Goal: Task Accomplishment & Management: Use online tool/utility

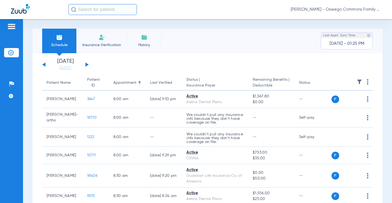
click at [86, 65] on button at bounding box center [86, 65] width 3 height 4
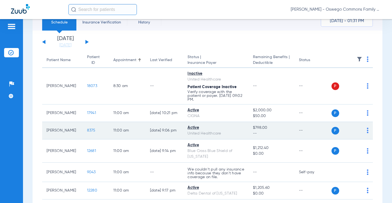
scroll to position [27, 0]
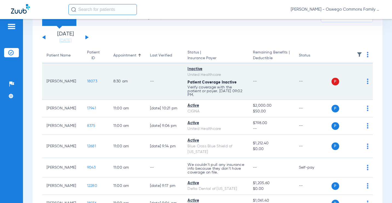
click at [364, 81] on td "P S" at bounding box center [352, 81] width 42 height 37
click at [362, 82] on div "P S" at bounding box center [349, 82] width 37 height 8
click at [364, 82] on td "P S" at bounding box center [352, 81] width 42 height 37
click at [366, 82] on img at bounding box center [367, 81] width 2 height 5
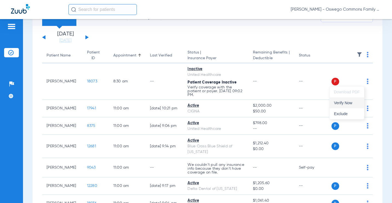
click at [350, 104] on span "Verify Now" at bounding box center [347, 103] width 26 height 4
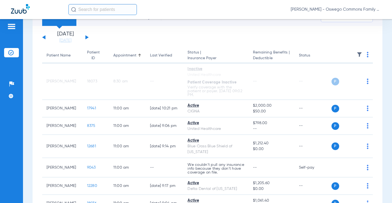
click at [150, 12] on div "[PERSON_NAME] - Oswego Commons Family Dental" at bounding box center [224, 9] width 312 height 11
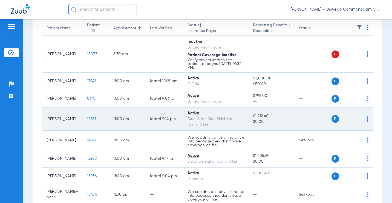
scroll to position [82, 0]
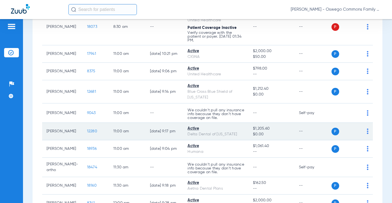
click at [362, 135] on div "P S" at bounding box center [349, 132] width 37 height 8
click at [366, 134] on img at bounding box center [367, 131] width 2 height 5
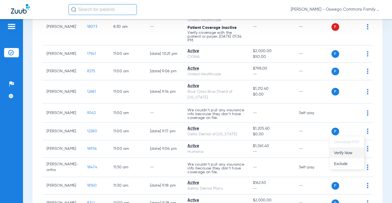
click at [344, 154] on span "Verify Now" at bounding box center [347, 153] width 26 height 4
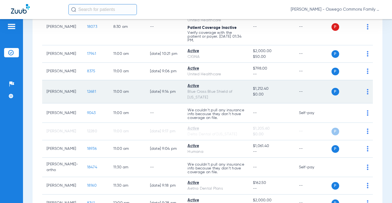
click at [363, 95] on div "P S" at bounding box center [349, 92] width 37 height 8
click at [366, 93] on img at bounding box center [367, 91] width 2 height 5
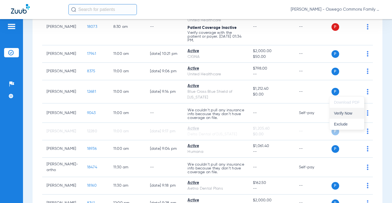
click at [343, 114] on span "Verify Now" at bounding box center [347, 114] width 26 height 4
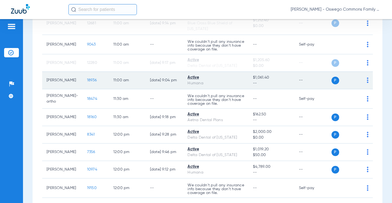
scroll to position [164, 0]
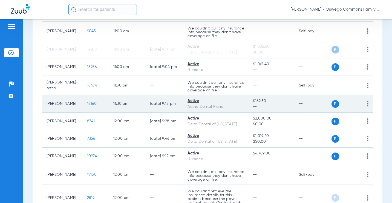
click at [365, 108] on td "P S" at bounding box center [352, 103] width 42 height 17
click at [366, 107] on img at bounding box center [367, 103] width 2 height 5
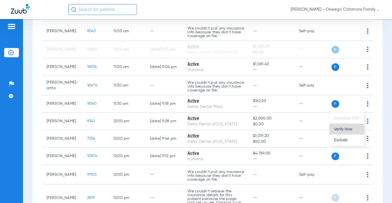
click at [345, 131] on span "Verify Now" at bounding box center [347, 129] width 26 height 4
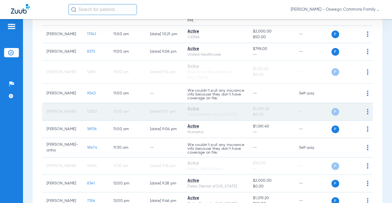
scroll to position [109, 0]
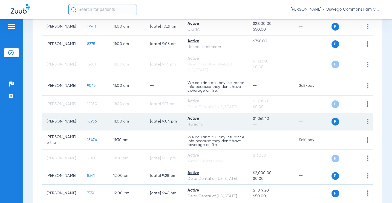
click at [365, 122] on td "P S" at bounding box center [352, 121] width 42 height 17
click at [366, 122] on img at bounding box center [367, 121] width 2 height 5
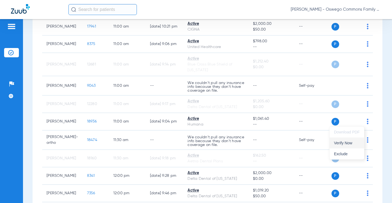
click at [336, 141] on span "Verify Now" at bounding box center [347, 143] width 26 height 4
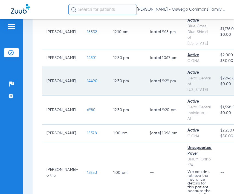
scroll to position [629, 0]
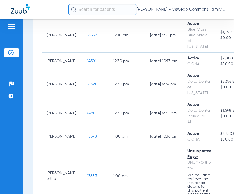
click at [89, 13] on input "text" at bounding box center [102, 9] width 68 height 11
type input "e"
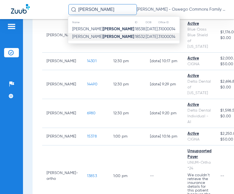
type input "[PERSON_NAME]"
click at [90, 40] on td "[PERSON_NAME]" at bounding box center [101, 37] width 66 height 8
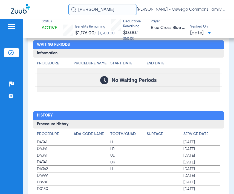
scroll to position [733, 0]
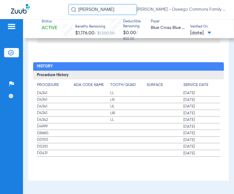
click at [8, 178] on div "Patients Insurance Verification Setup Help Center Settings" at bounding box center [11, 116] width 23 height 194
click at [148, 81] on div "Procedure ADA Code Name Tooth/Quad Surface Service Date D4341 LL [DATE] D4341 L…" at bounding box center [128, 119] width 191 height 78
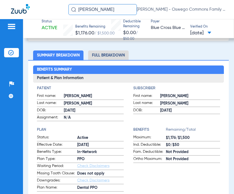
scroll to position [0, 0]
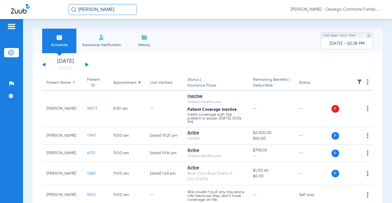
click at [56, 81] on div "Patient Name" at bounding box center [58, 83] width 24 height 6
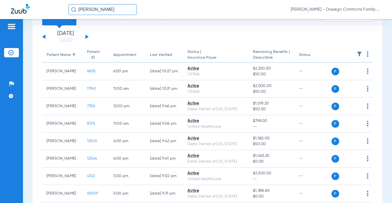
scroll to position [55, 0]
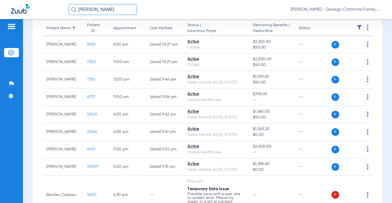
click at [64, 31] on div "Patient Name" at bounding box center [58, 28] width 24 height 6
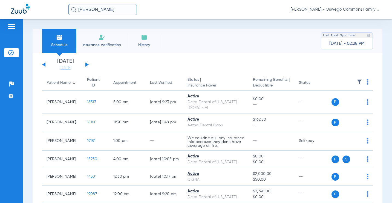
click at [113, 80] on div "Appointment" at bounding box center [124, 83] width 23 height 6
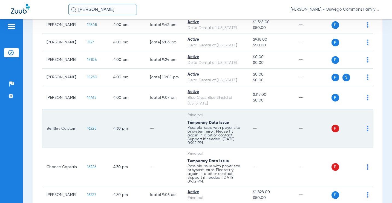
scroll to position [1343, 0]
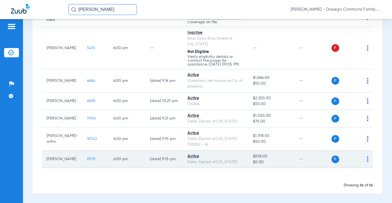
click at [364, 160] on td "P S" at bounding box center [352, 159] width 42 height 17
click at [366, 160] on img at bounding box center [367, 159] width 2 height 5
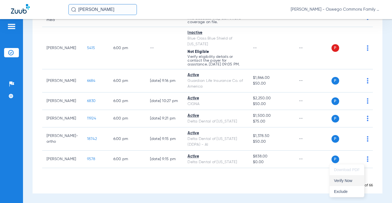
click at [352, 182] on span "Verify Now" at bounding box center [347, 181] width 26 height 4
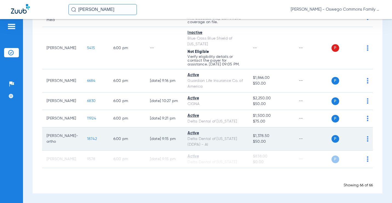
click at [366, 142] on img at bounding box center [367, 138] width 2 height 5
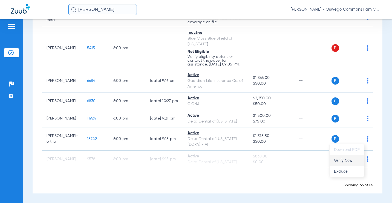
click at [345, 161] on span "Verify Now" at bounding box center [347, 161] width 26 height 4
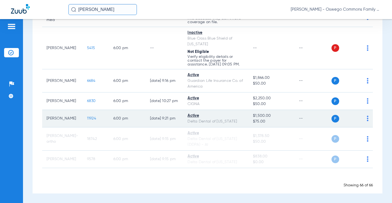
click at [366, 120] on img at bounding box center [367, 118] width 2 height 5
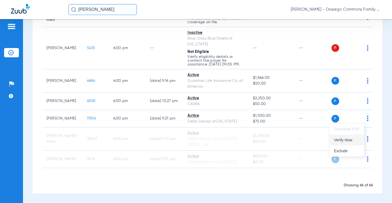
click at [340, 141] on span "Verify Now" at bounding box center [347, 140] width 26 height 4
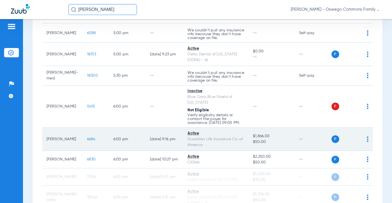
scroll to position [1261, 0]
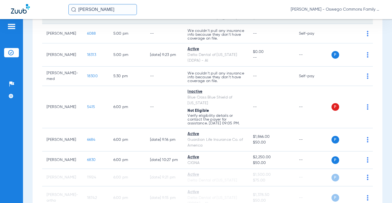
click at [366, 18] on img at bounding box center [367, 14] width 2 height 5
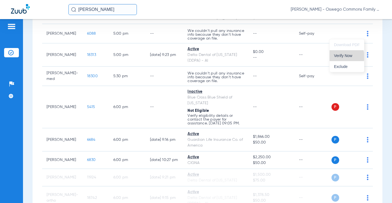
click at [340, 57] on span "Verify Now" at bounding box center [347, 56] width 26 height 4
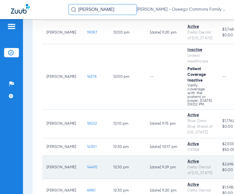
scroll to position [441, 0]
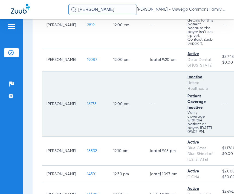
click at [125, 137] on td "12:00 PM" at bounding box center [127, 104] width 37 height 65
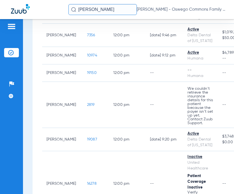
scroll to position [359, 0]
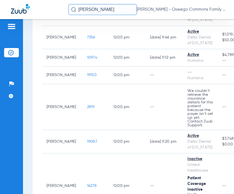
drag, startPoint x: 103, startPoint y: 5, endPoint x: 1, endPoint y: 17, distance: 103.3
click at [1, 17] on div "[PERSON_NAME] [PERSON_NAME] - Oswego Commons Family Dental" at bounding box center [117, 9] width 234 height 19
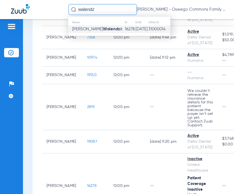
type input "walendz"
click at [103, 30] on strong "Walendz" at bounding box center [111, 29] width 17 height 4
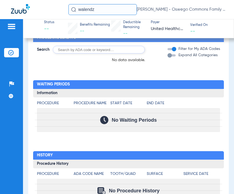
scroll to position [398, 0]
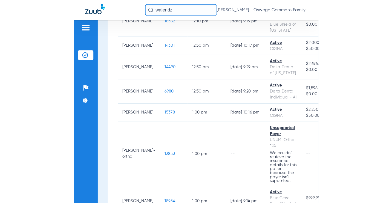
scroll to position [574, 0]
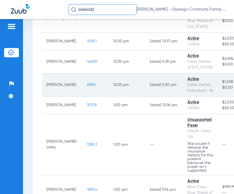
click at [97, 97] on td "6980" at bounding box center [96, 85] width 26 height 23
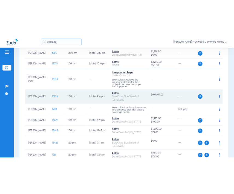
scroll to position [437, 0]
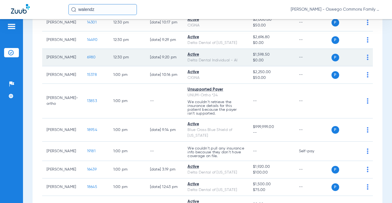
click at [364, 66] on td "P S" at bounding box center [352, 57] width 42 height 17
click at [366, 60] on img at bounding box center [367, 57] width 2 height 5
drag, startPoint x: 342, startPoint y: 88, endPoint x: 353, endPoint y: 72, distance: 19.4
click at [342, 88] on span "Verify Now" at bounding box center [347, 89] width 26 height 4
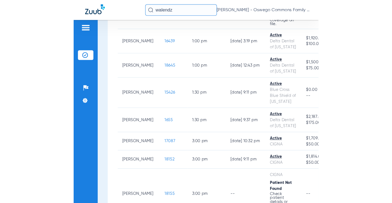
scroll to position [765, 0]
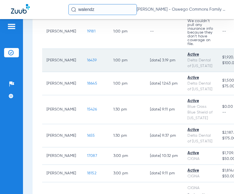
click at [136, 72] on td "1:00 PM" at bounding box center [127, 60] width 37 height 23
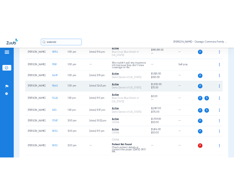
scroll to position [519, 0]
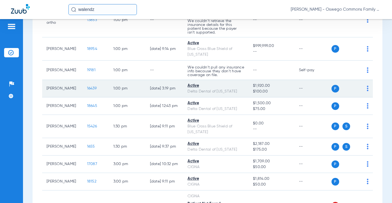
click at [366, 91] on img at bounding box center [367, 88] width 2 height 5
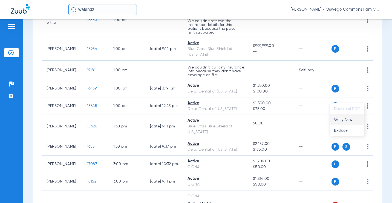
click at [347, 121] on span "Verify Now" at bounding box center [347, 120] width 26 height 4
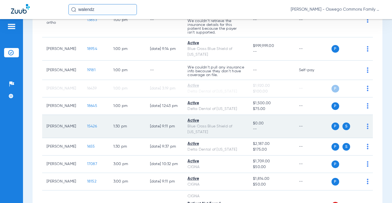
click at [365, 136] on td "P S" at bounding box center [352, 126] width 42 height 23
click at [366, 129] on img at bounding box center [367, 126] width 2 height 5
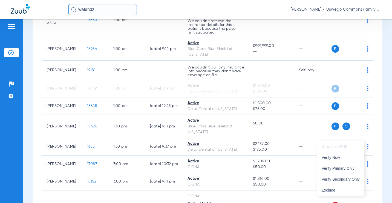
click at [363, 136] on div at bounding box center [196, 101] width 392 height 203
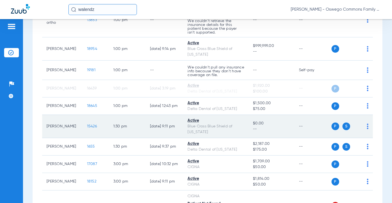
click at [366, 129] on img at bounding box center [367, 126] width 2 height 5
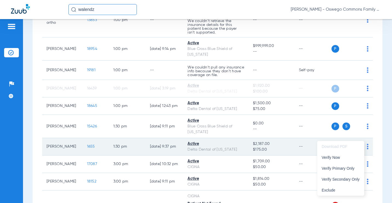
click at [336, 159] on span "Verify Now" at bounding box center [340, 158] width 38 height 4
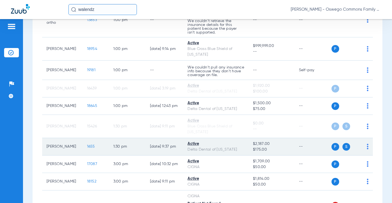
click at [364, 156] on td "P S" at bounding box center [352, 146] width 42 height 17
click at [366, 150] on img at bounding box center [367, 146] width 2 height 5
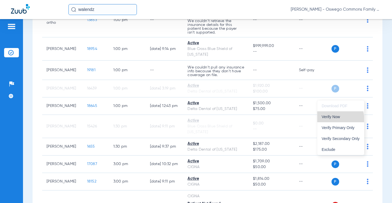
click at [337, 120] on button "Verify Now" at bounding box center [340, 117] width 47 height 11
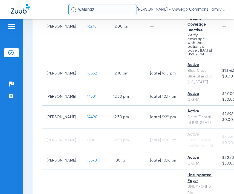
drag, startPoint x: 102, startPoint y: 7, endPoint x: 58, endPoint y: 9, distance: 44.1
click at [59, 9] on div "[PERSON_NAME] - Oswego Commons Family Dental" at bounding box center [117, 9] width 234 height 19
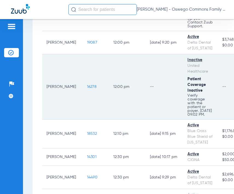
scroll to position [437, 0]
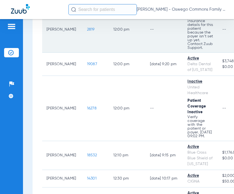
click at [133, 52] on td "12:00 PM" at bounding box center [127, 30] width 37 height 46
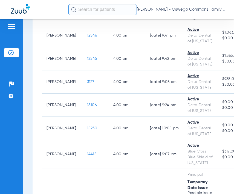
scroll to position [1230, 0]
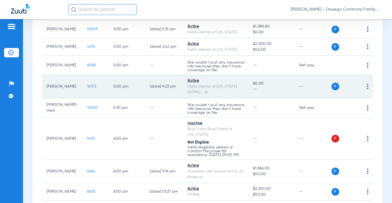
click at [361, 91] on div "P S" at bounding box center [349, 87] width 37 height 8
click at [366, 89] on img at bounding box center [367, 86] width 2 height 5
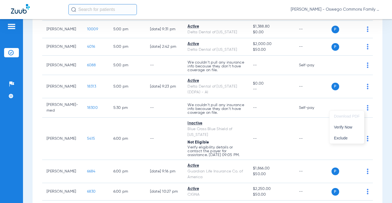
drag, startPoint x: 347, startPoint y: 130, endPoint x: 381, endPoint y: 7, distance: 126.8
click at [346, 130] on button "Verify Now" at bounding box center [346, 127] width 34 height 11
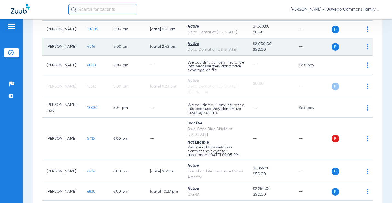
click at [366, 49] on img at bounding box center [367, 46] width 2 height 5
click at [348, 88] on span "Verify Now" at bounding box center [347, 88] width 26 height 4
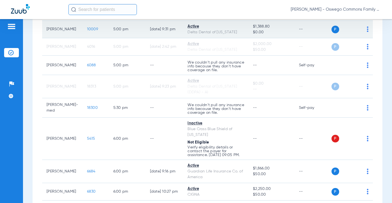
click at [361, 33] on div "P S" at bounding box center [349, 30] width 37 height 8
click at [364, 38] on td "P S" at bounding box center [352, 29] width 42 height 17
click at [366, 32] on img at bounding box center [367, 29] width 2 height 5
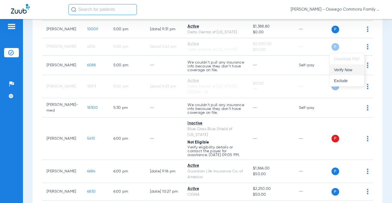
click at [347, 69] on span "Verify Now" at bounding box center [347, 70] width 26 height 4
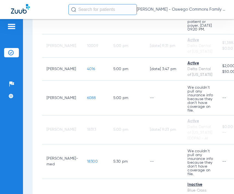
scroll to position [1667, 0]
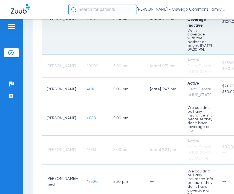
click at [127, 55] on td "5:00 PM" at bounding box center [127, 19] width 37 height 71
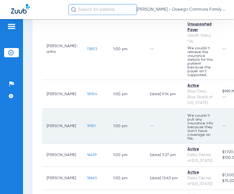
scroll to position [573, 0]
